Goal: Information Seeking & Learning: Learn about a topic

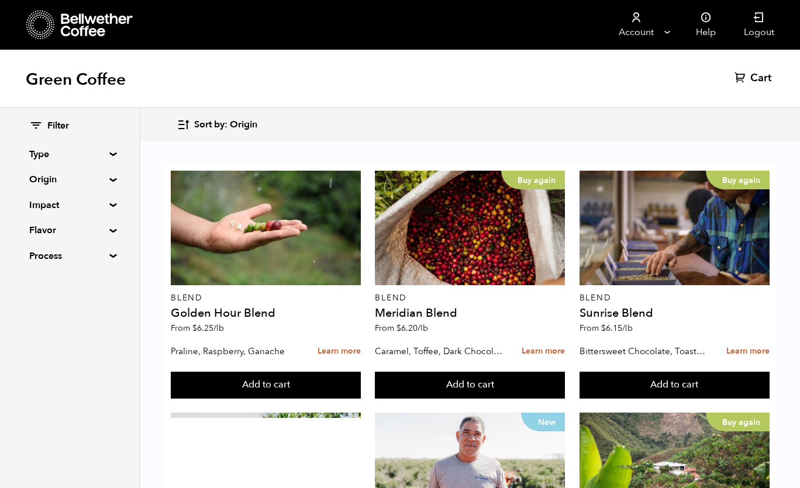
scroll to position [534, 0]
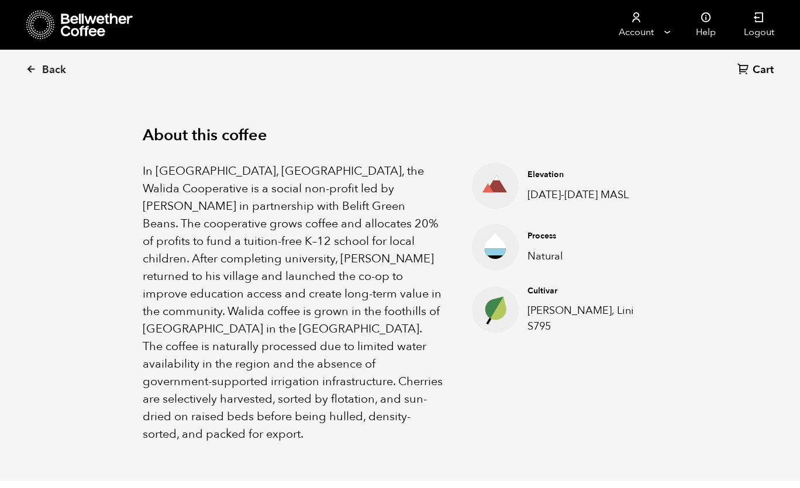
scroll to position [361, 0]
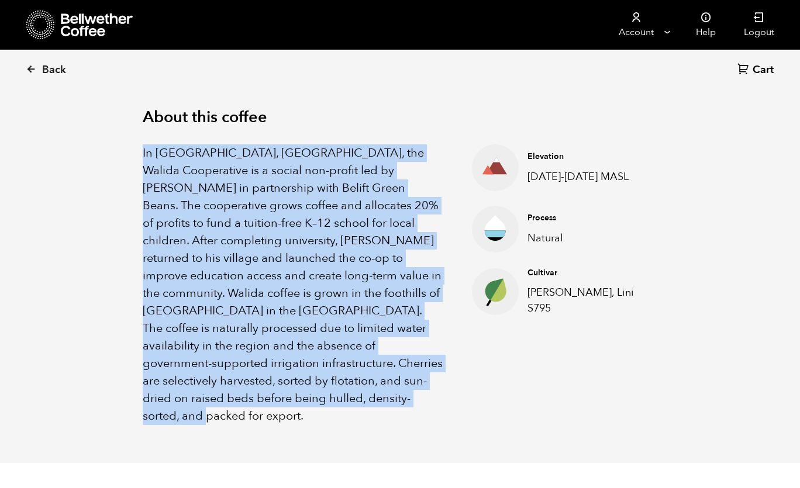
drag, startPoint x: 140, startPoint y: 150, endPoint x: 418, endPoint y: 399, distance: 373.6
click at [418, 399] on div "About this coffee In Tlogosari Village, East Java, the Walida Cooperative is a …" at bounding box center [399, 266] width 573 height 393
copy p "In Tlogosari Village, East Java, the Walida Cooperative is a social non-profit …"
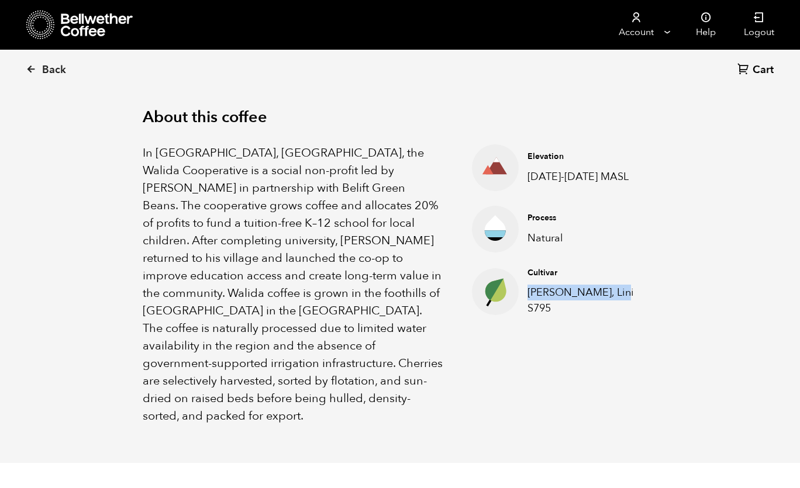
drag, startPoint x: 528, startPoint y: 300, endPoint x: 612, endPoint y: 298, distance: 83.7
click at [612, 298] on p "Kartika, Lini S795" at bounding box center [584, 301] width 112 height 32
copy p "Kartika, Lini S795"
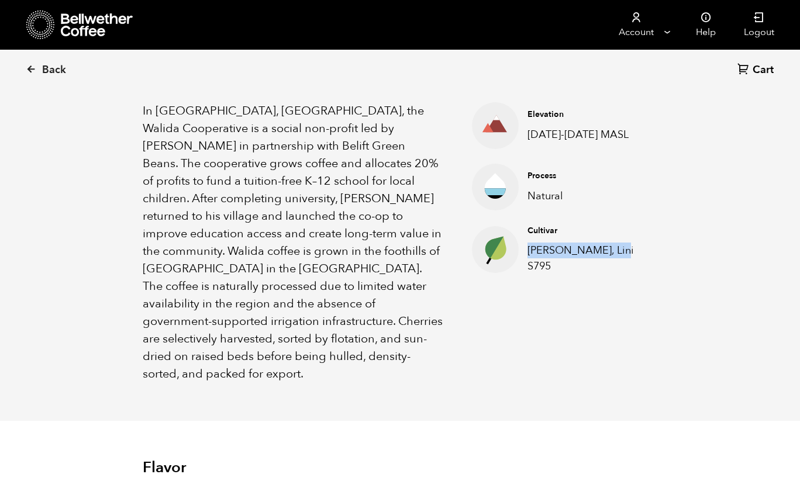
scroll to position [395, 0]
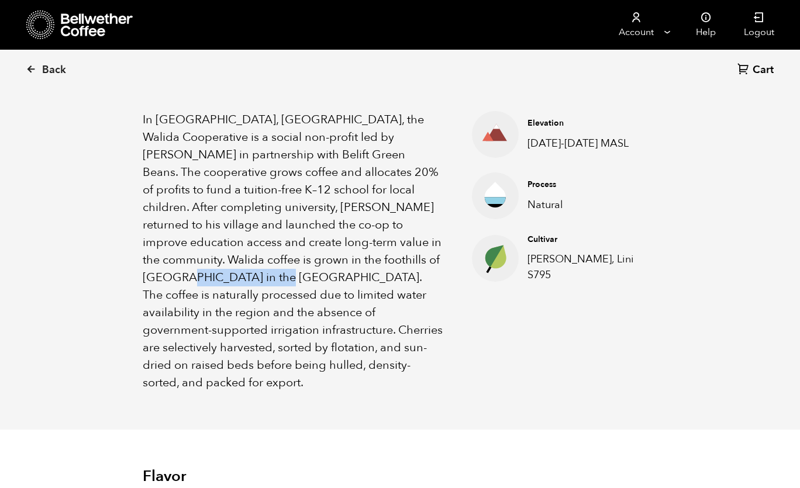
drag, startPoint x: 284, startPoint y: 260, endPoint x: 384, endPoint y: 260, distance: 100.0
click at [384, 260] on p "In Tlogosari Village, East Java, the Walida Cooperative is a social non-profit …" at bounding box center [293, 251] width 300 height 281
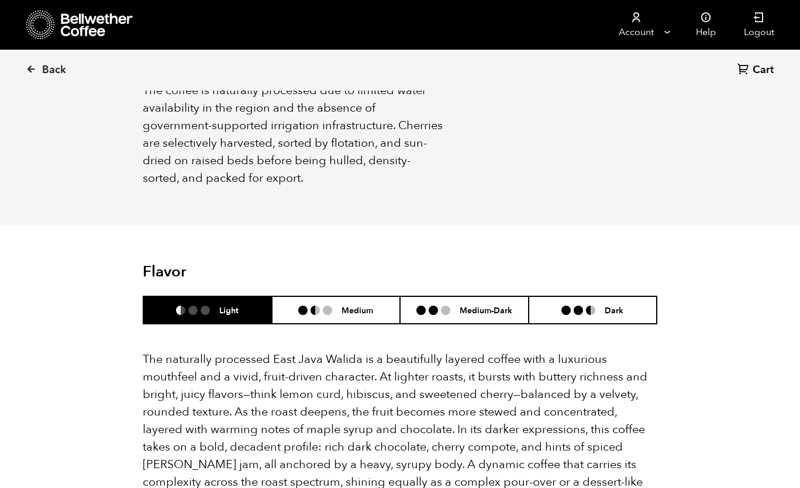
scroll to position [725, 0]
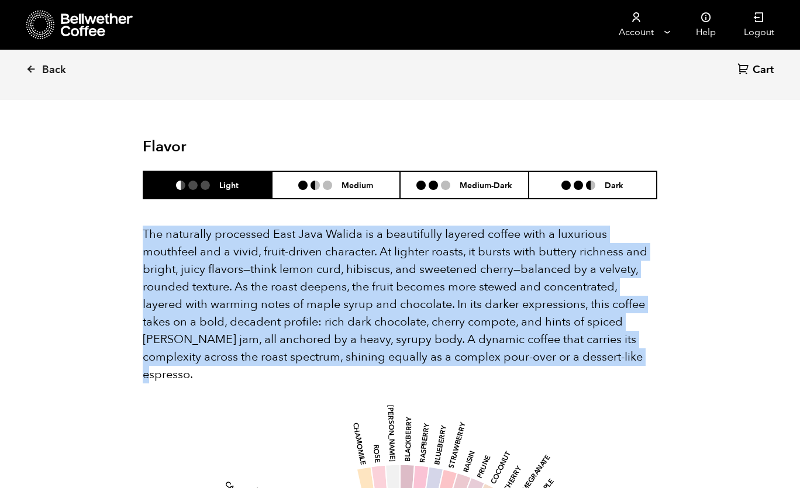
drag, startPoint x: 143, startPoint y: 215, endPoint x: 594, endPoint y: 338, distance: 467.4
click at [594, 338] on p "The naturally processed East Java Walida is a beautifully layered coffee with a…" at bounding box center [400, 305] width 515 height 158
copy p "The naturally processed East Java Walida is a beautifully layered coffee with a…"
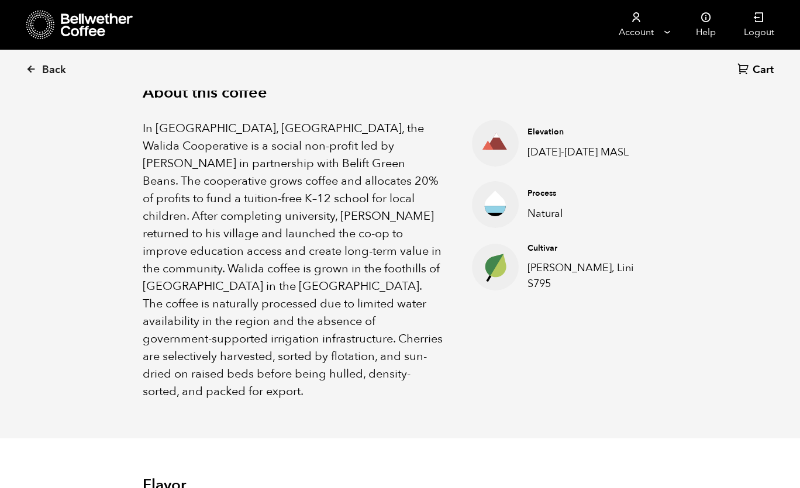
scroll to position [388, 0]
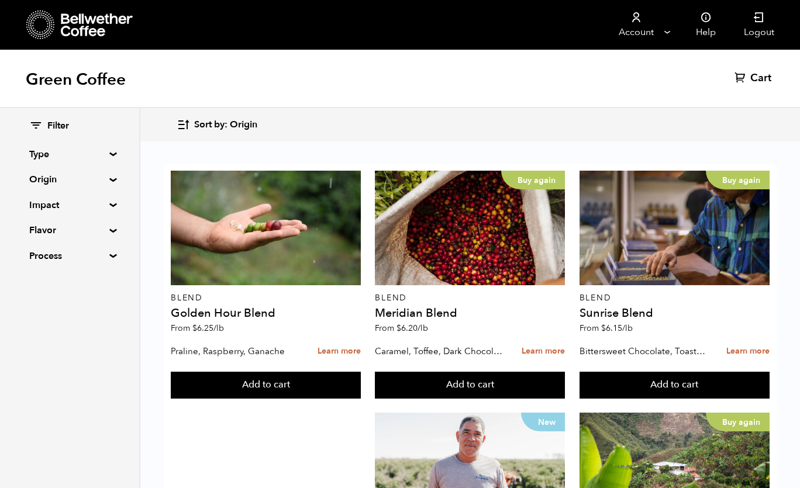
scroll to position [1155, 0]
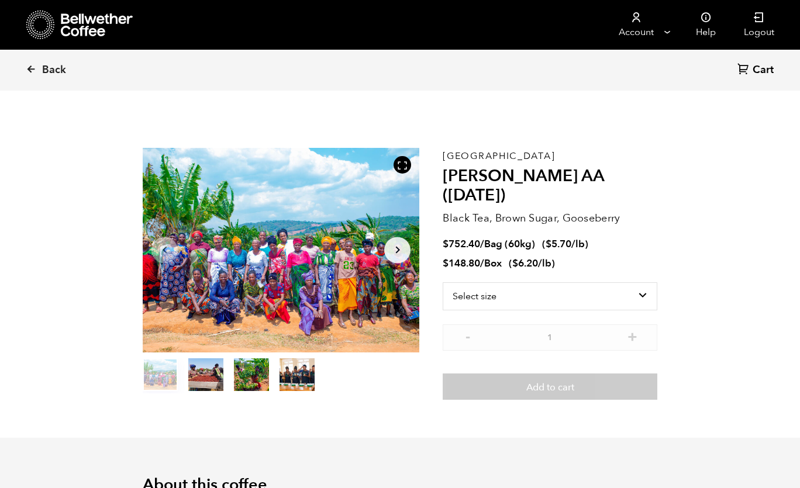
scroll to position [509, 501]
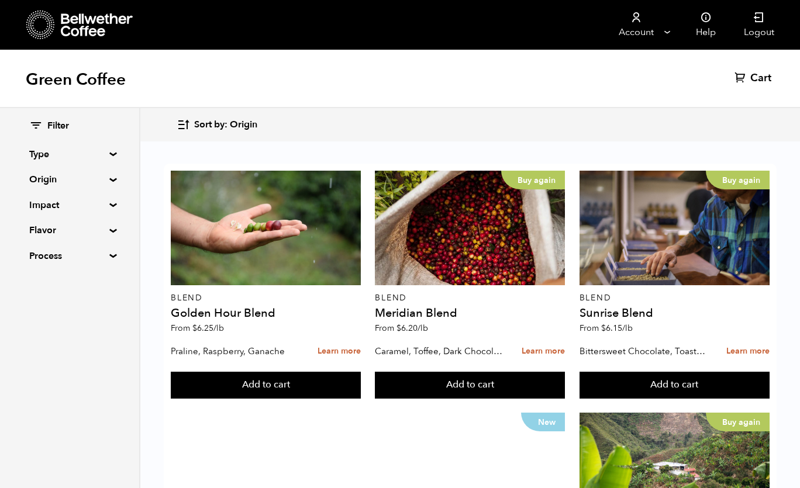
scroll to position [883, 0]
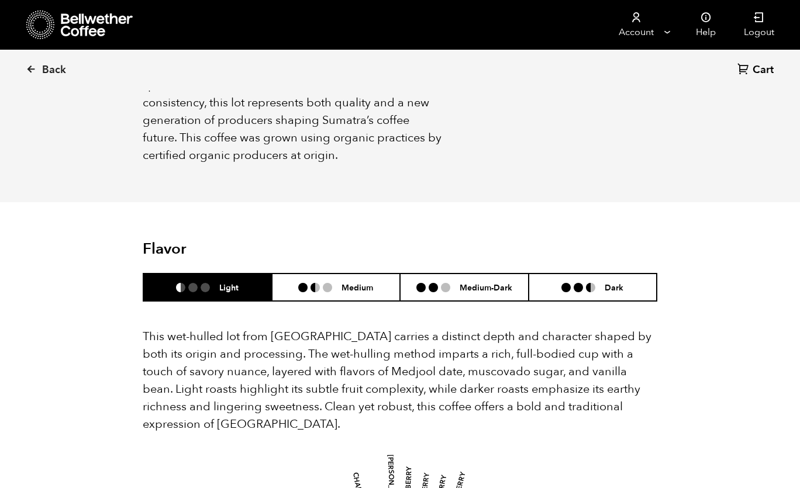
scroll to position [684, 0]
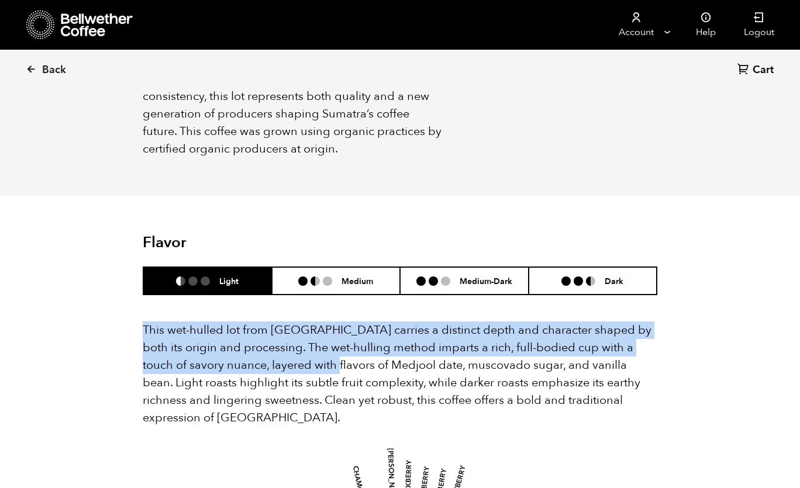
drag, startPoint x: 132, startPoint y: 302, endPoint x: 305, endPoint y: 345, distance: 178.5
copy p "This wet-hulled lot from Sumatra carries a distinct depth and character shaped …"
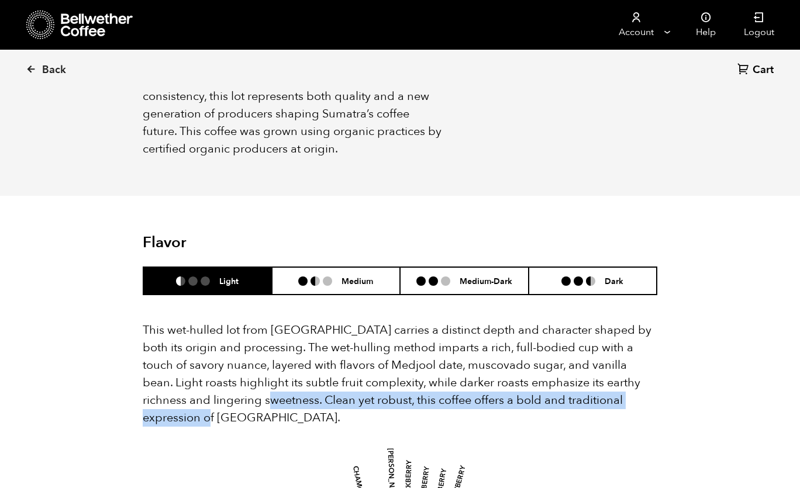
drag, startPoint x: 258, startPoint y: 378, endPoint x: 287, endPoint y: 395, distance: 33.8
click at [287, 395] on p "This wet-hulled lot from Sumatra carries a distinct depth and character shaped …" at bounding box center [400, 374] width 515 height 105
copy p "Clean yet robust, this coffee offers a bold and traditional expression of Sumat…"
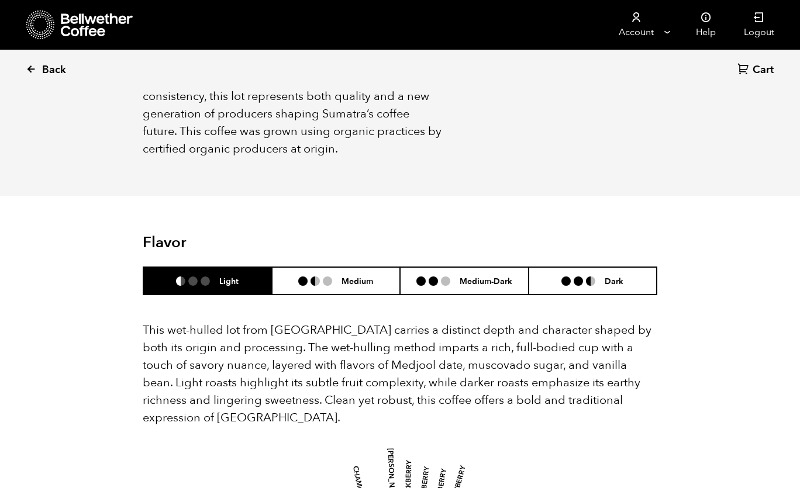
click at [49, 64] on span "Back" at bounding box center [54, 70] width 24 height 14
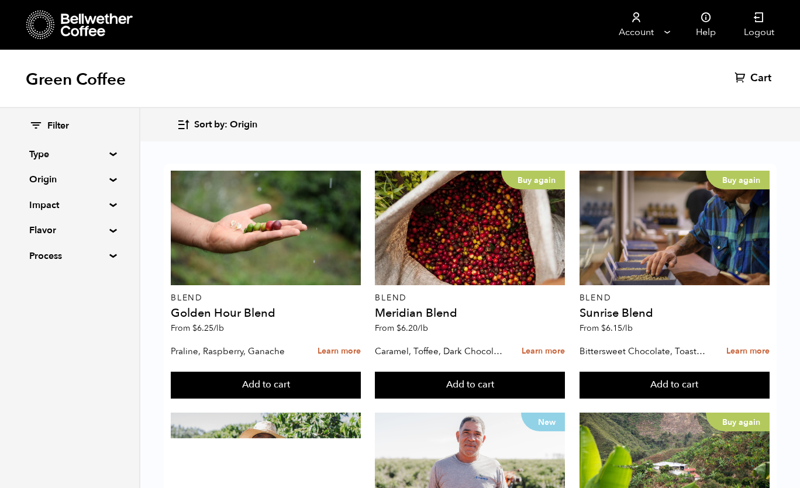
scroll to position [1155, 0]
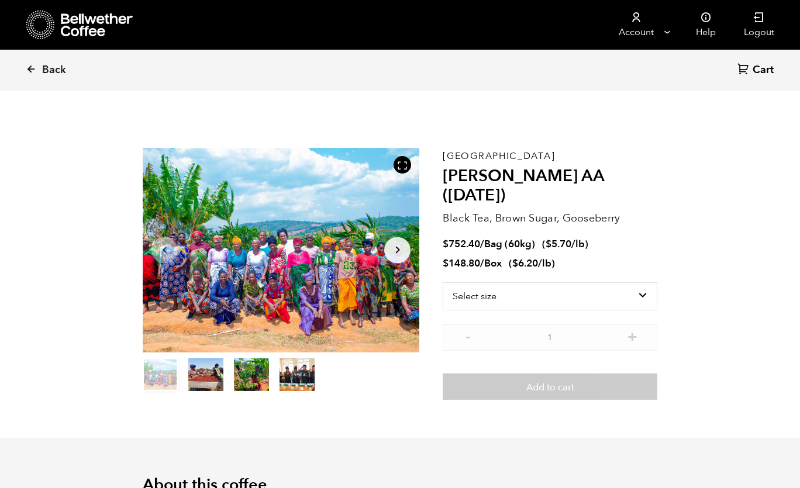
scroll to position [509, 501]
drag, startPoint x: 442, startPoint y: 171, endPoint x: 561, endPoint y: 171, distance: 119.3
click at [561, 171] on section "Item 1 of 4 Arrow Left Arrow Right item 0 item 1 item 2 item 3 Item 1 of 4 Tanz…" at bounding box center [399, 274] width 573 height 329
click at [561, 171] on h2 "[PERSON_NAME] AA ([DATE])" at bounding box center [550, 186] width 215 height 39
drag, startPoint x: 555, startPoint y: 177, endPoint x: 446, endPoint y: 180, distance: 108.9
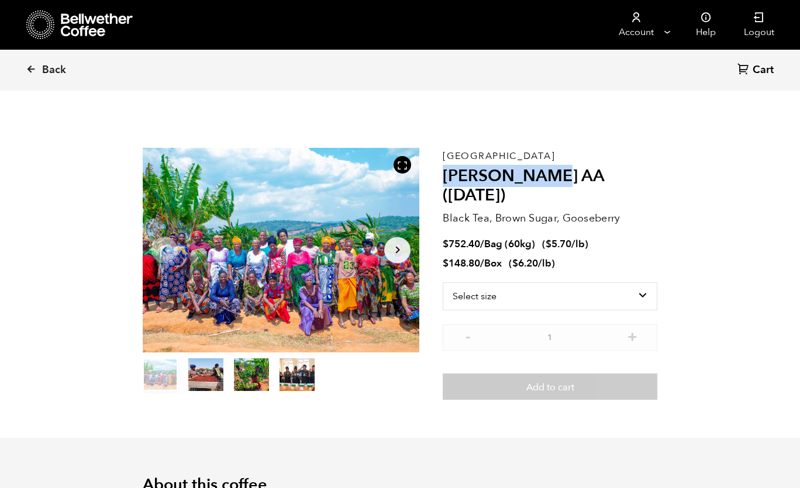
click at [446, 180] on h2 "[PERSON_NAME] AA ([DATE])" at bounding box center [550, 186] width 215 height 39
copy h2 "[PERSON_NAME]"
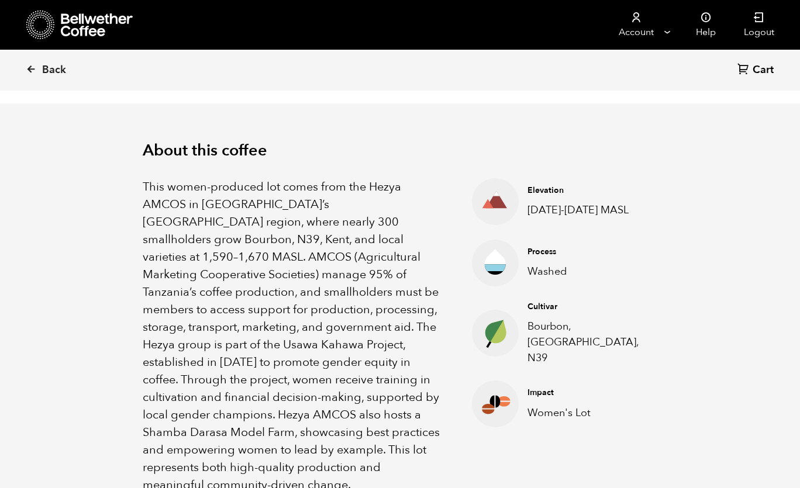
scroll to position [337, 0]
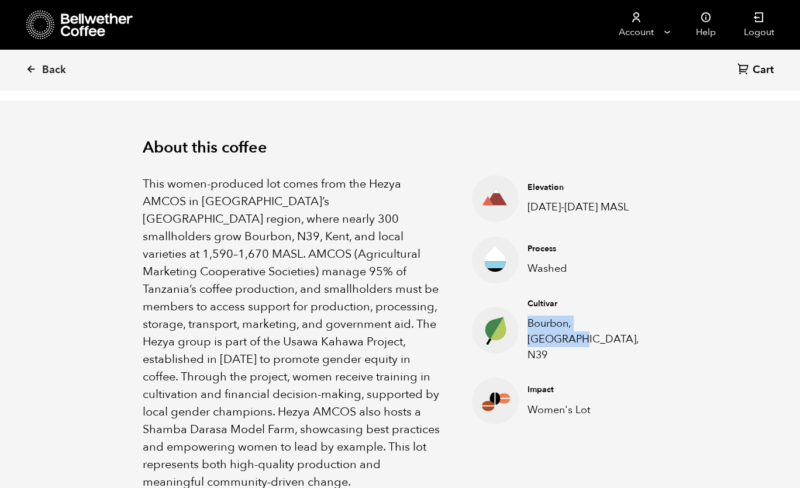
drag, startPoint x: 529, startPoint y: 323, endPoint x: 631, endPoint y: 323, distance: 102.4
click at [631, 323] on p "Bourbon, [GEOGRAPHIC_DATA], N39" at bounding box center [584, 339] width 112 height 47
copy p "Bourbon, [GEOGRAPHIC_DATA], N39"
drag, startPoint x: 529, startPoint y: 202, endPoint x: 580, endPoint y: 201, distance: 50.9
click at [580, 201] on p "[DATE]-[DATE] MASL" at bounding box center [584, 207] width 112 height 16
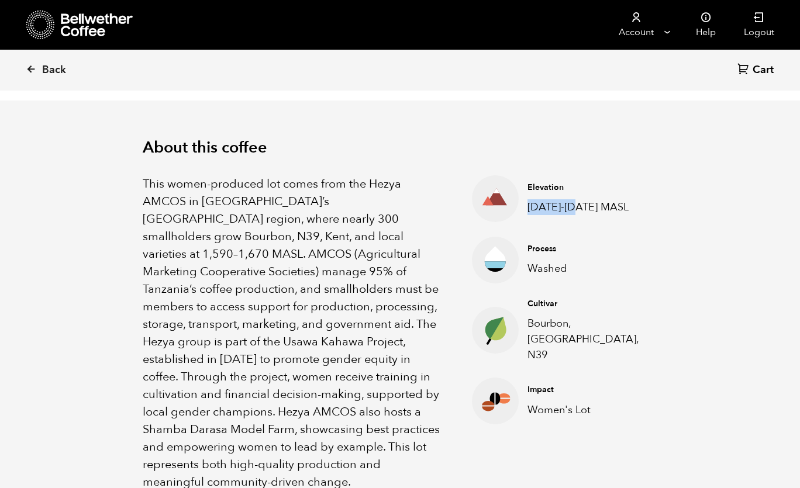
copy p "[DATE]-[DATE]"
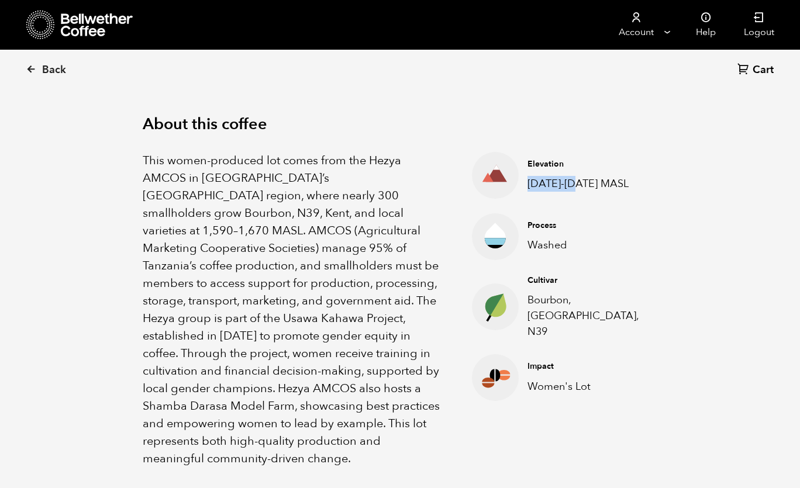
scroll to position [362, 0]
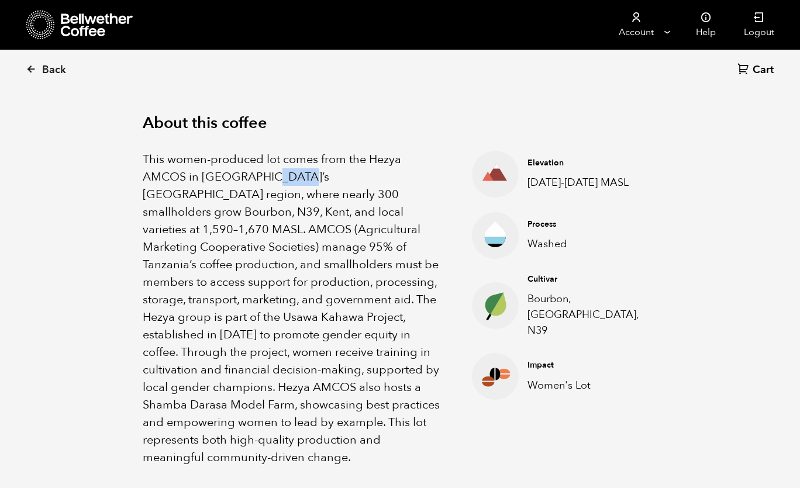
drag, startPoint x: 259, startPoint y: 168, endPoint x: 291, endPoint y: 168, distance: 32.2
click at [291, 168] on p "This women-produced lot comes from the Hezya AMCOS in [GEOGRAPHIC_DATA]’s [GEOG…" at bounding box center [293, 309] width 300 height 316
copy p "Mbozi"
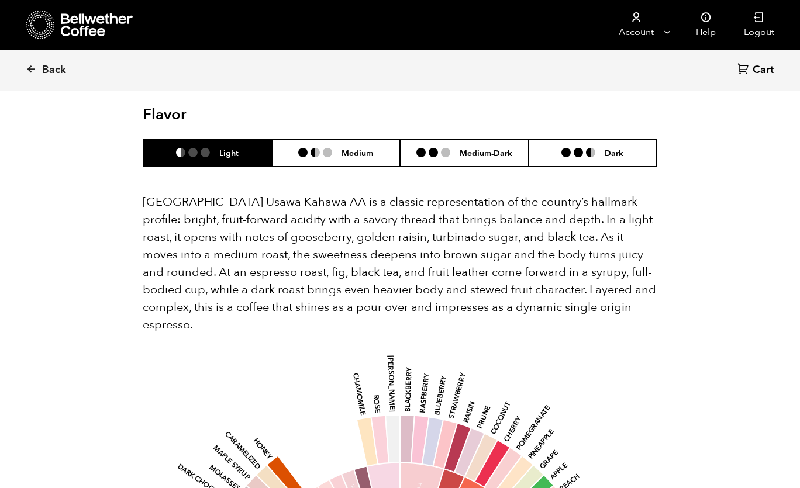
scroll to position [797, 0]
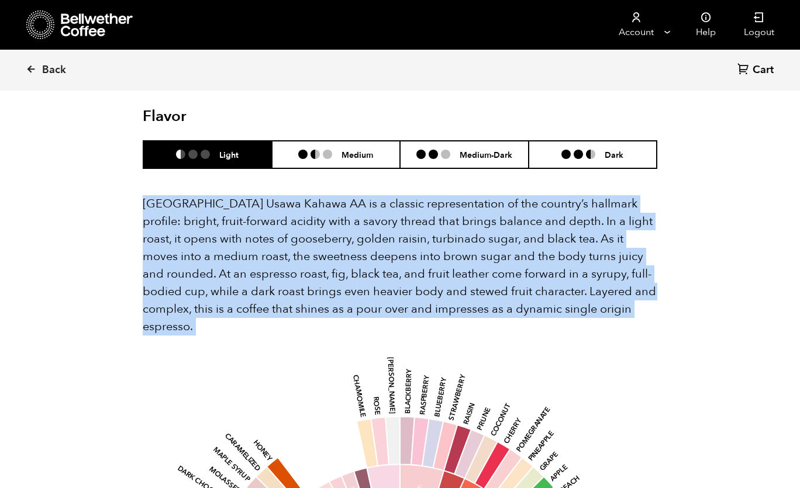
drag, startPoint x: 143, startPoint y: 177, endPoint x: 548, endPoint y: 301, distance: 423.5
copy div "[GEOGRAPHIC_DATA] Usawa Kahawa AA is a classic representation of the country’s …"
